Goal: Information Seeking & Learning: Check status

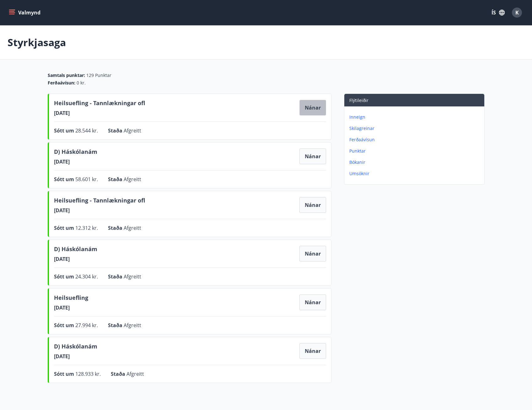
click at [312, 109] on button "Nánar" at bounding box center [313, 108] width 27 height 16
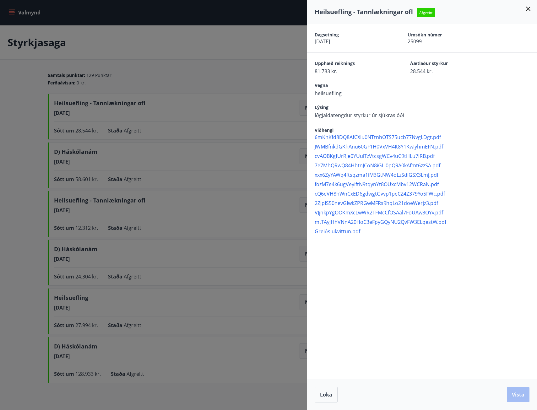
click at [194, 62] on div at bounding box center [268, 205] width 537 height 410
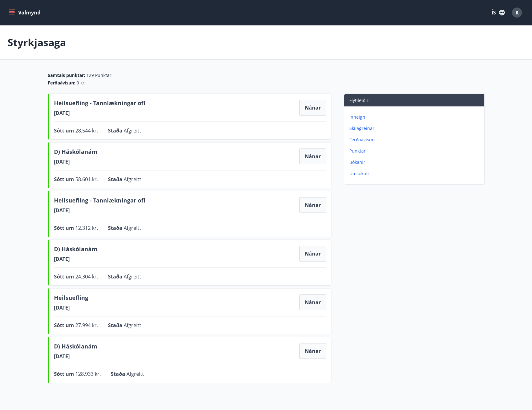
click at [95, 99] on span "Heilsuefling - Tannlækningar ofl" at bounding box center [99, 104] width 91 height 11
click at [14, 11] on icon "menu" at bounding box center [12, 12] width 6 height 6
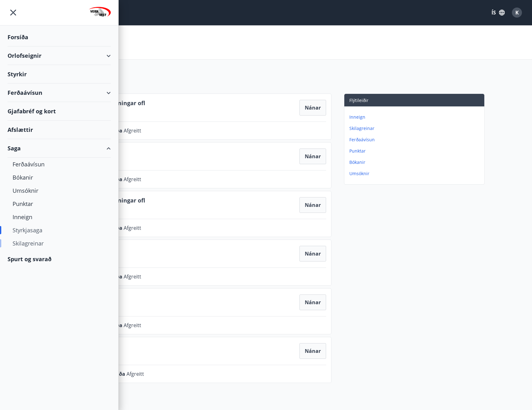
click at [33, 244] on div "Skilagreinar" at bounding box center [59, 243] width 93 height 13
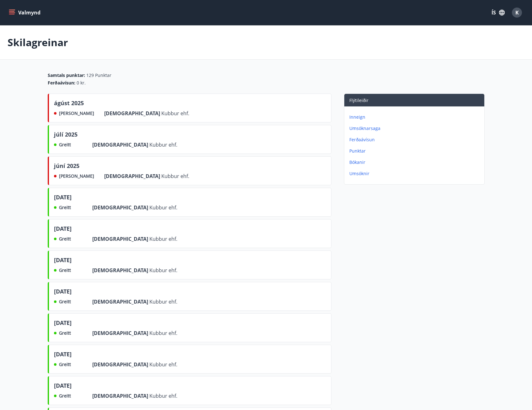
click at [80, 169] on div "júní 2025" at bounding box center [121, 167] width 135 height 11
click at [68, 166] on span "júní 2025" at bounding box center [66, 167] width 25 height 11
click at [161, 176] on span "Kubbur ehf." at bounding box center [175, 176] width 28 height 7
click at [69, 183] on div "[DATE] Ekki greitt Frá Kubbur ehf." at bounding box center [190, 170] width 284 height 29
click at [69, 167] on span "júní 2025" at bounding box center [66, 167] width 25 height 11
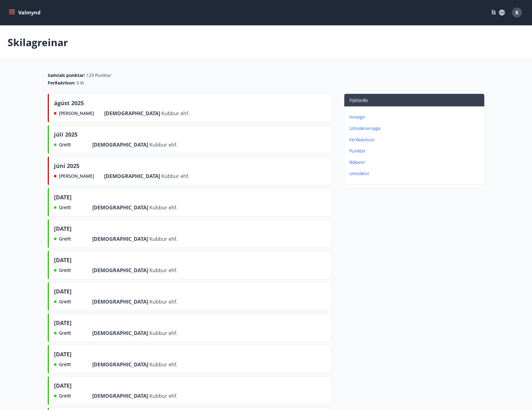
click at [10, 14] on icon "menu" at bounding box center [12, 12] width 6 height 6
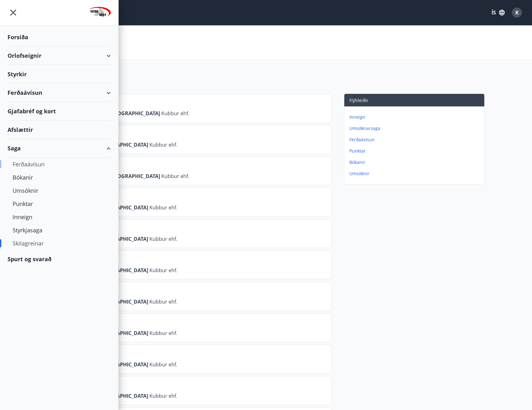
click at [24, 165] on div "Ferðaávísun" at bounding box center [59, 164] width 93 height 13
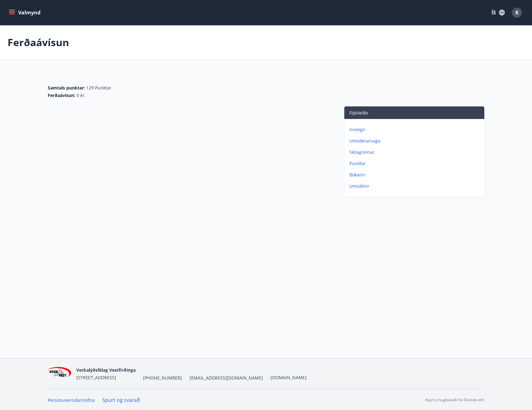
click at [9, 10] on icon "menu" at bounding box center [12, 10] width 7 height 1
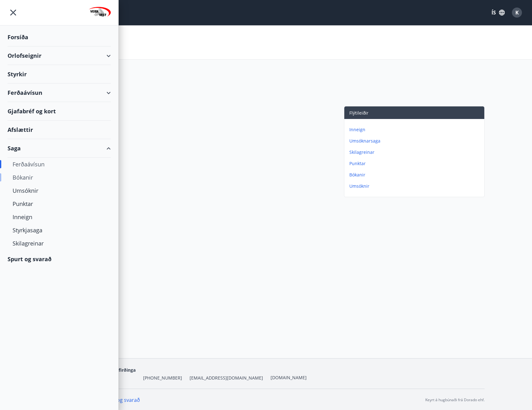
click at [29, 179] on div "Bókanir" at bounding box center [59, 177] width 93 height 13
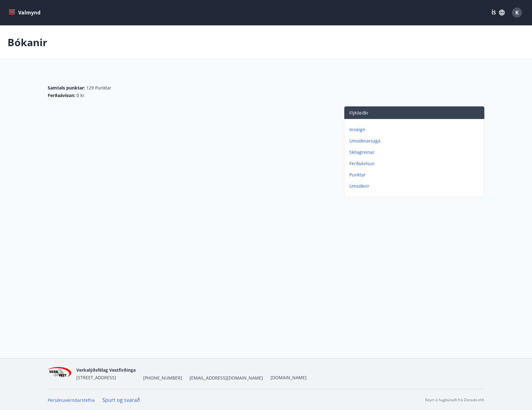
click at [10, 13] on icon "menu" at bounding box center [12, 12] width 7 height 1
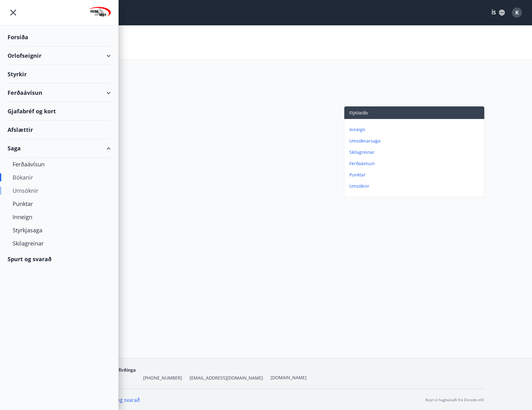
click at [30, 188] on div "Umsóknir" at bounding box center [59, 190] width 93 height 13
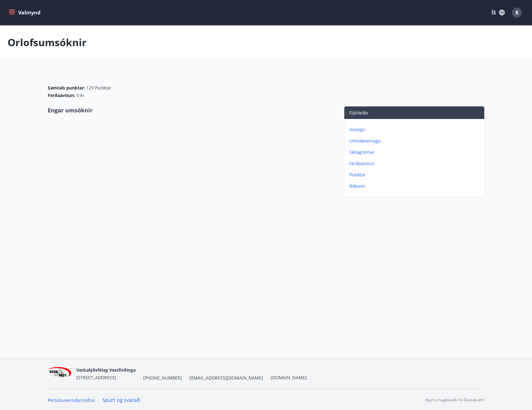
click at [7, 13] on div "Valmynd ÍS K" at bounding box center [266, 12] width 532 height 25
click at [9, 16] on button "Valmynd" at bounding box center [25, 12] width 35 height 11
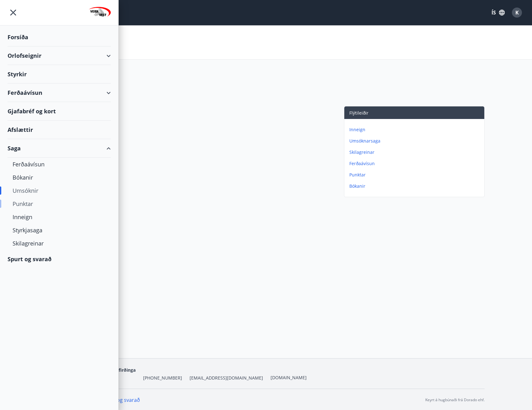
click at [32, 207] on div "Punktar" at bounding box center [59, 203] width 93 height 13
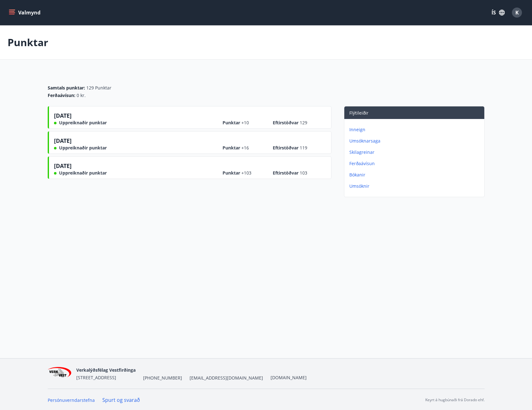
click at [114, 110] on div "[DATE] Uppreiknaðir punktar Punktar +10 Eftirstöðvar 129" at bounding box center [190, 117] width 284 height 23
click at [9, 11] on icon "menu" at bounding box center [12, 11] width 6 height 1
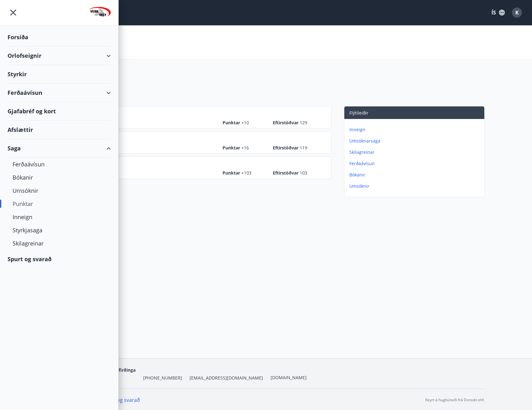
click at [38, 110] on div "Gjafabréf og kort" at bounding box center [59, 111] width 103 height 19
click at [26, 74] on div "Styrkir" at bounding box center [59, 74] width 103 height 19
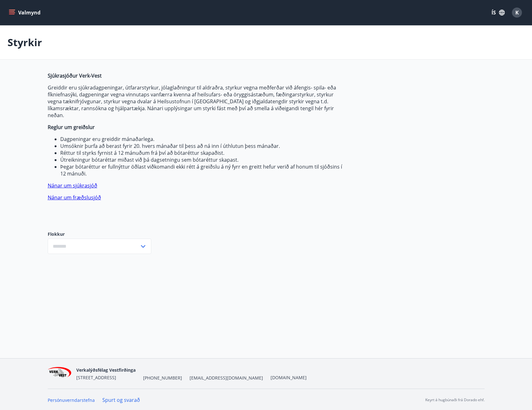
type input "***"
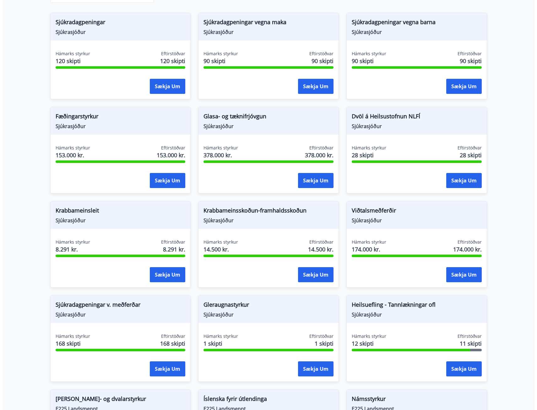
scroll to position [377, 0]
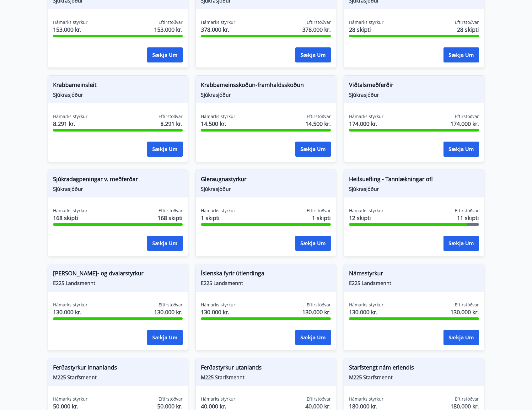
click at [423, 211] on div "Hámarks styrkur 12 skipti Eftirstöðvar 11 skipti" at bounding box center [414, 216] width 130 height 16
click at [458, 236] on button "Sækja um" at bounding box center [461, 243] width 35 height 15
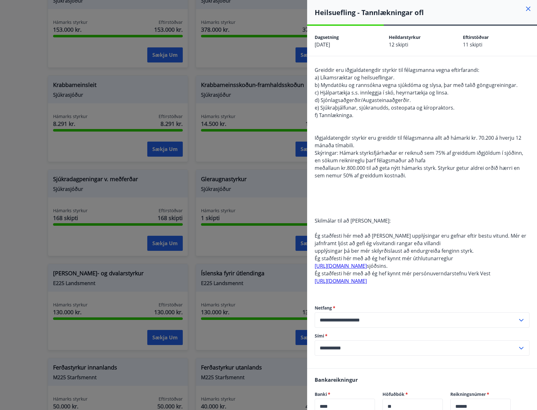
click at [377, 262] on div "Greiddir eru iðgjaldatengdir styrkir til félagsmanna vegna eftirfarandi: a) Lík…" at bounding box center [422, 179] width 215 height 226
click at [367, 266] on link "[URL][DOMAIN_NAME]" at bounding box center [341, 266] width 52 height 7
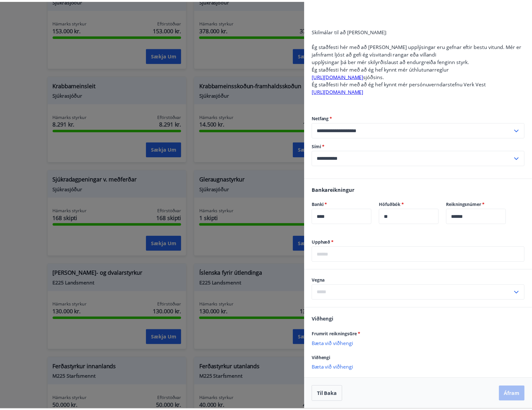
scroll to position [127, 0]
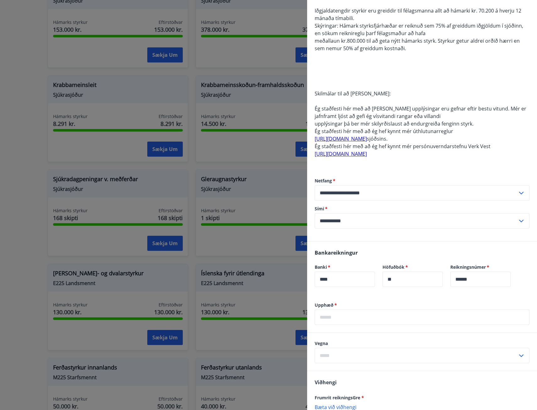
click at [73, 102] on div at bounding box center [268, 205] width 537 height 410
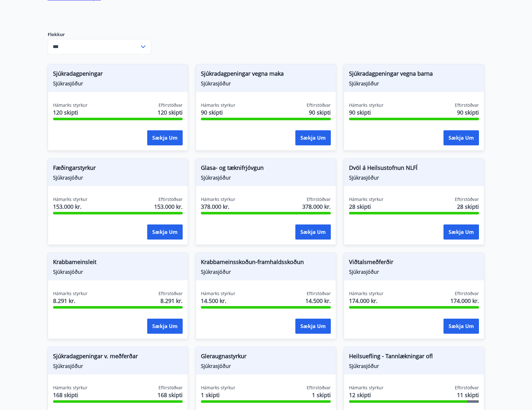
scroll to position [0, 0]
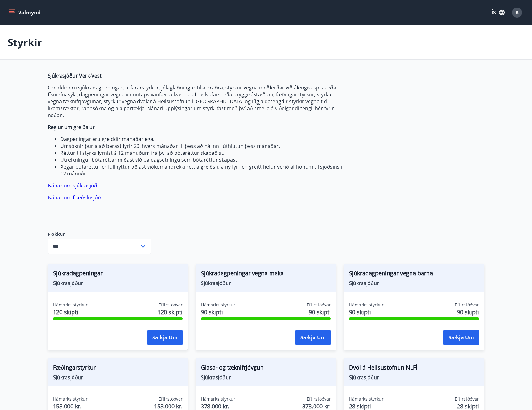
click at [13, 12] on icon "menu" at bounding box center [12, 11] width 6 height 1
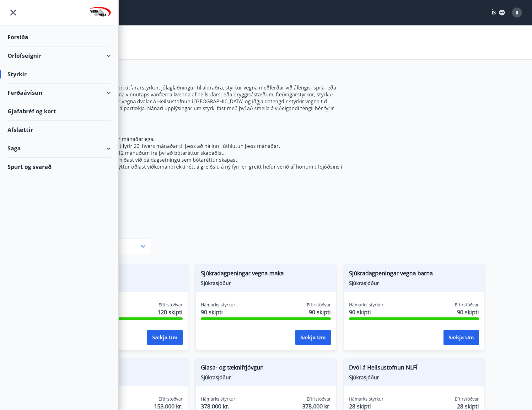
click at [21, 148] on div "Saga" at bounding box center [59, 148] width 103 height 19
click at [37, 226] on div "Styrkjasaga" at bounding box center [59, 230] width 93 height 13
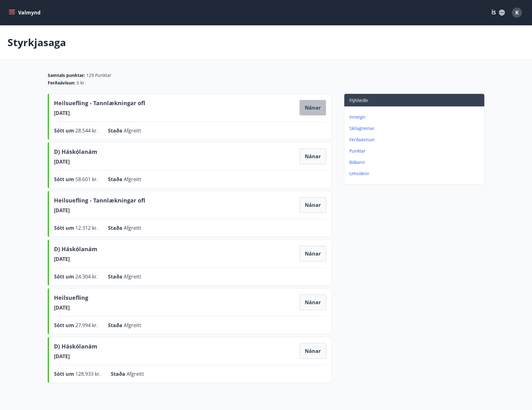
click at [319, 108] on button "Nánar" at bounding box center [313, 108] width 27 height 16
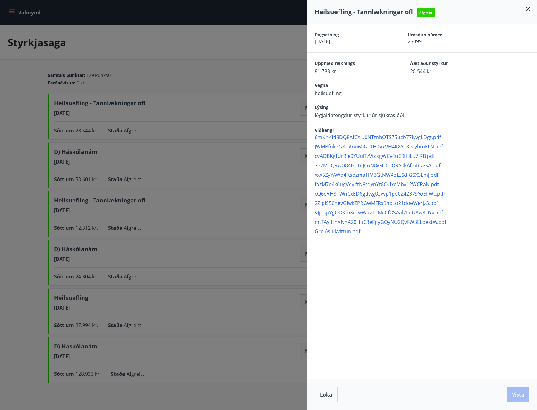
click at [126, 192] on div at bounding box center [268, 205] width 537 height 410
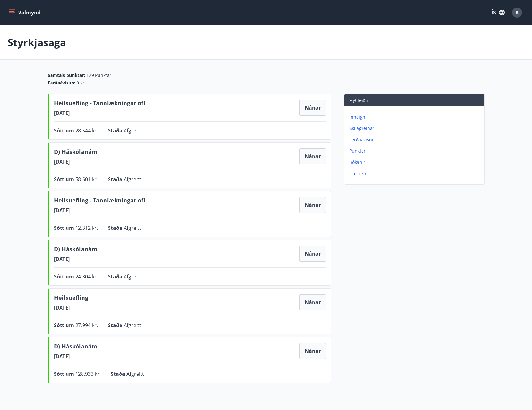
drag, startPoint x: 112, startPoint y: 209, endPoint x: 170, endPoint y: 208, distance: 57.2
click at [117, 208] on span "[DATE]" at bounding box center [99, 210] width 91 height 7
click at [320, 207] on button "Nánar" at bounding box center [313, 205] width 27 height 16
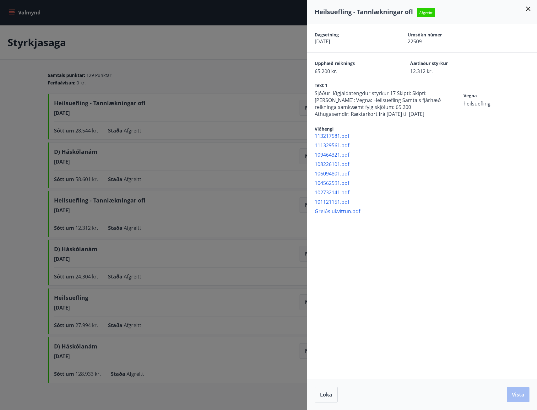
click at [207, 81] on div at bounding box center [268, 205] width 537 height 410
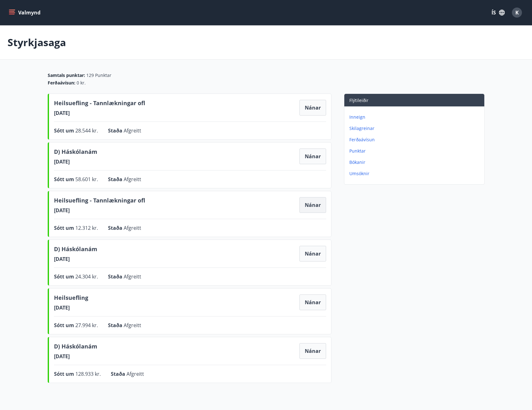
click at [303, 202] on button "Nánar" at bounding box center [313, 205] width 27 height 16
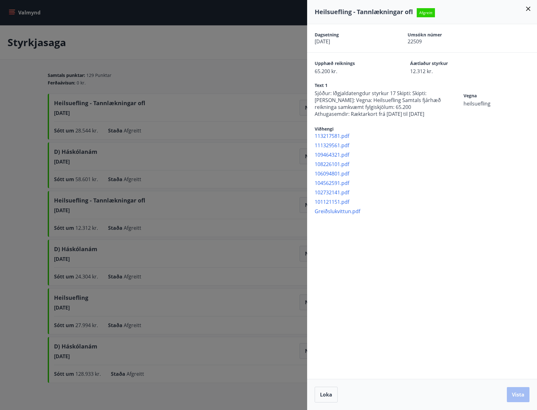
click at [274, 216] on div at bounding box center [268, 205] width 537 height 410
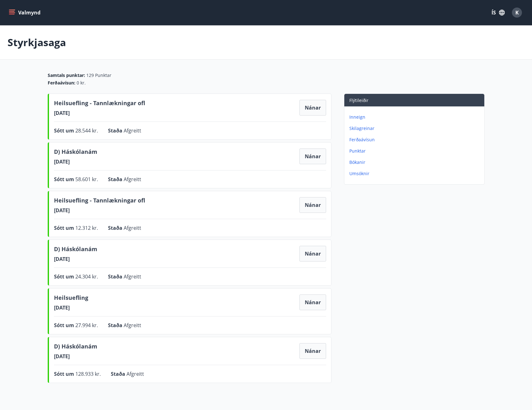
click at [313, 327] on div "Sótt um 27.994 kr. Staða Afgreitt Nánar" at bounding box center [190, 326] width 272 height 8
click at [321, 303] on button "Nánar" at bounding box center [313, 303] width 27 height 16
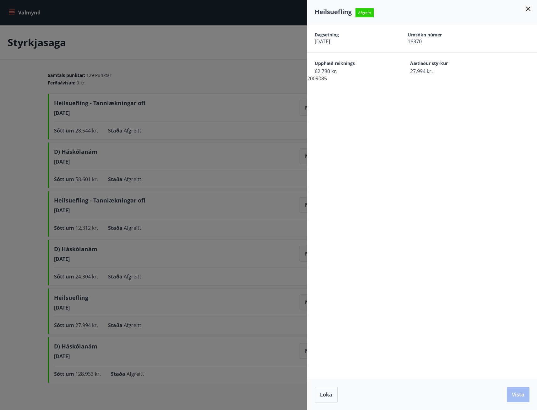
click at [260, 276] on div at bounding box center [268, 205] width 537 height 410
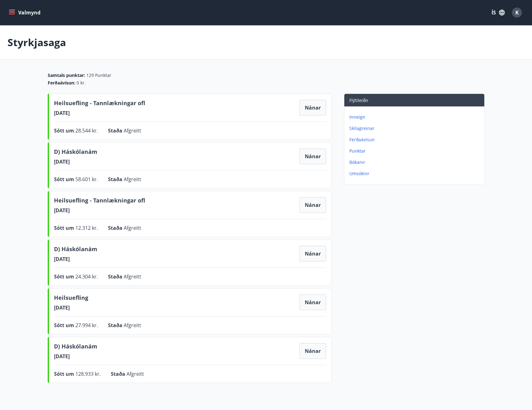
click at [6, 9] on div "Valmynd ÍS K" at bounding box center [266, 12] width 532 height 25
click at [10, 14] on icon "menu" at bounding box center [12, 14] width 6 height 1
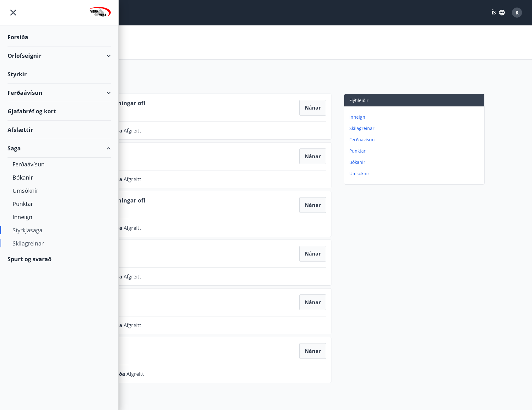
click at [30, 244] on div "Skilagreinar" at bounding box center [59, 243] width 93 height 13
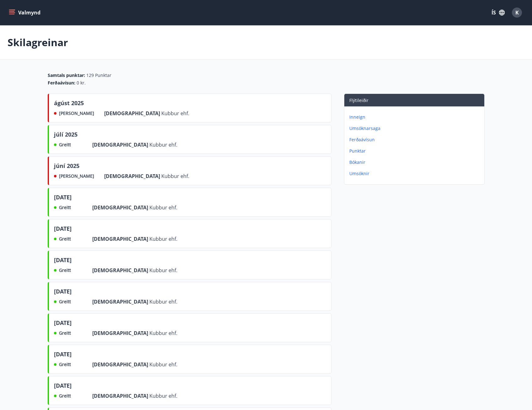
drag, startPoint x: 65, startPoint y: 183, endPoint x: 69, endPoint y: 171, distance: 12.8
click at [65, 183] on div "[DATE] Ekki greitt Frá Kubbur ehf." at bounding box center [190, 170] width 284 height 29
drag, startPoint x: 69, startPoint y: 171, endPoint x: 76, endPoint y: 172, distance: 7.6
click at [70, 171] on span "júní 2025" at bounding box center [66, 167] width 25 height 11
drag, startPoint x: 111, startPoint y: 185, endPoint x: 113, endPoint y: 180, distance: 5.6
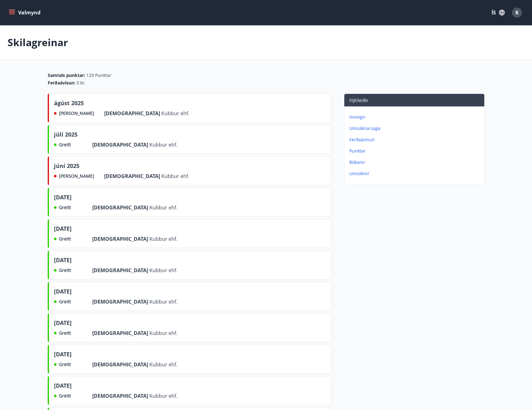
click at [113, 180] on div "[DATE] Ekki greitt Frá Kubbur ehf." at bounding box center [190, 170] width 284 height 29
drag, startPoint x: 113, startPoint y: 180, endPoint x: 122, endPoint y: 175, distance: 9.7
click at [161, 175] on span "Kubbur ehf." at bounding box center [175, 176] width 28 height 7
click at [201, 175] on div "[DATE] Ekki greitt Frá Kubbur ehf." at bounding box center [190, 170] width 284 height 29
